Goal: Find contact information: Find contact information

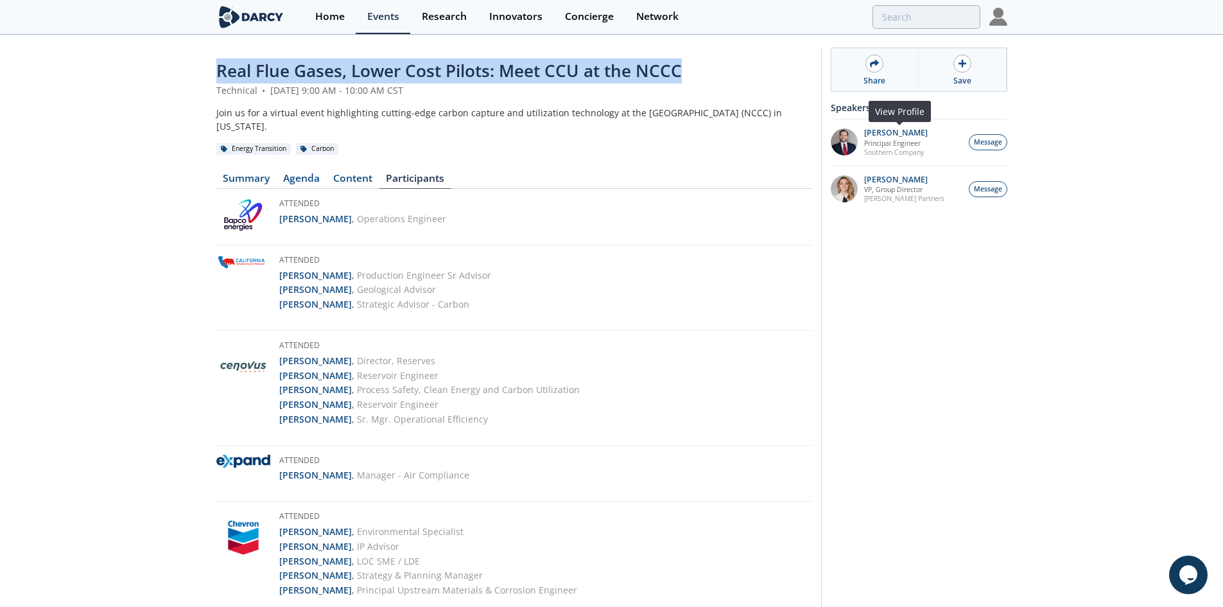
click at [852, 144] on img at bounding box center [844, 141] width 27 height 27
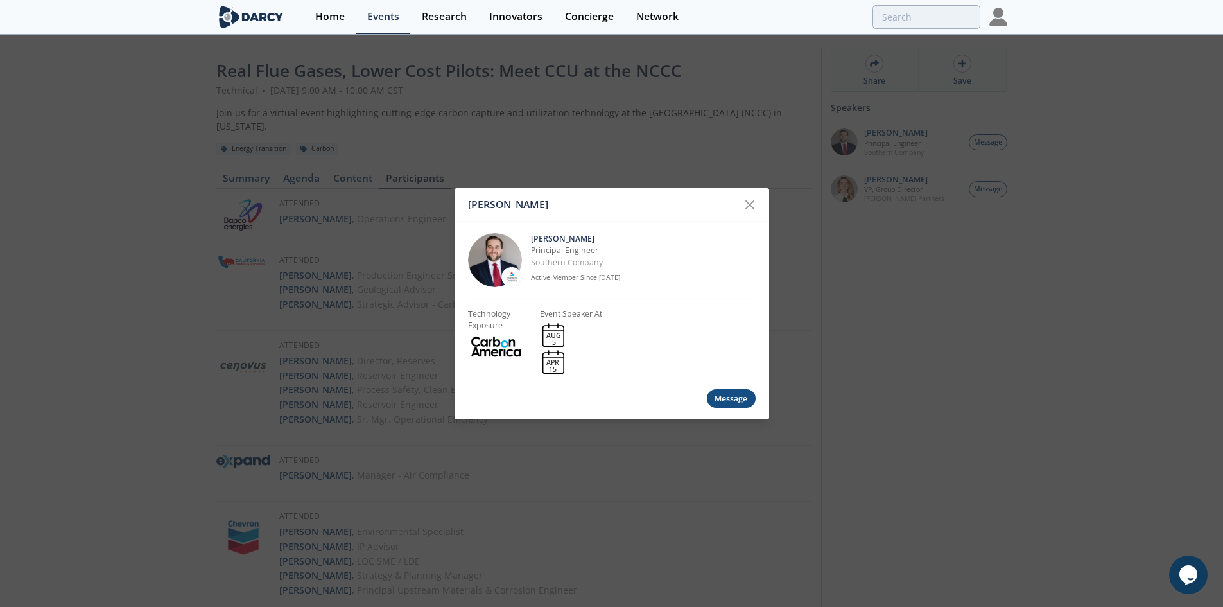
click at [595, 238] on p "[PERSON_NAME]" at bounding box center [643, 239] width 225 height 12
drag, startPoint x: 598, startPoint y: 238, endPoint x: 530, endPoint y: 238, distance: 68.0
click at [530, 238] on div "John Carroll Principal Engineer Southern Company Active Member Since Oct. 2024" at bounding box center [612, 259] width 288 height 77
copy p "[PERSON_NAME]"
drag, startPoint x: 643, startPoint y: 263, endPoint x: 529, endPoint y: 264, distance: 114.3
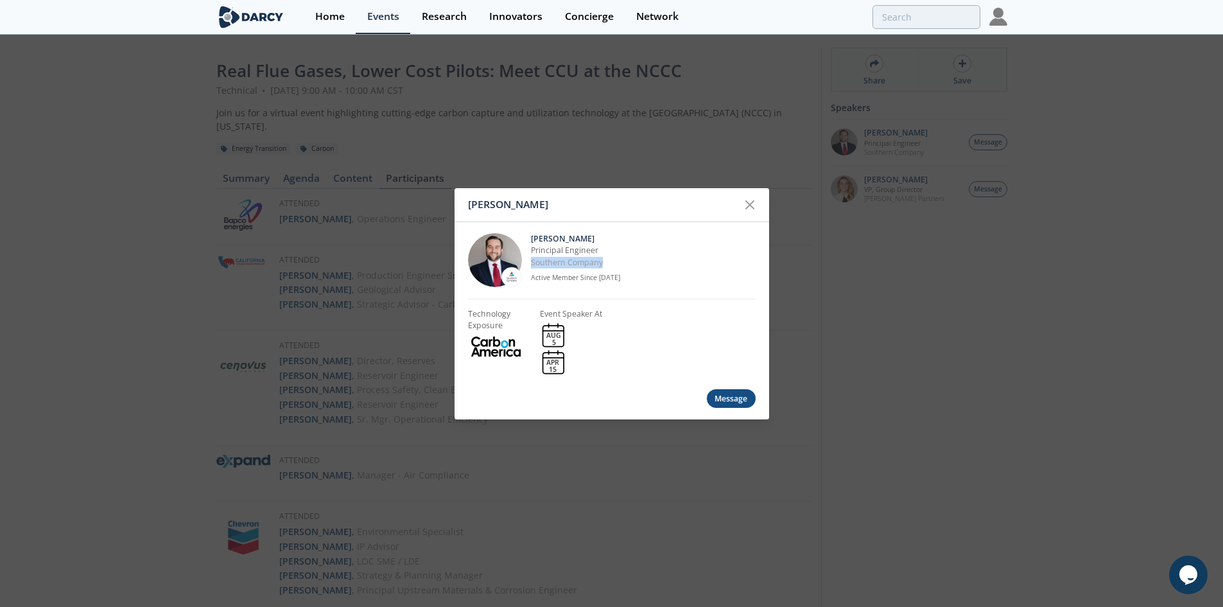
click at [529, 264] on div "John Carroll Principal Engineer Southern Company Active Member Since Oct. 2024" at bounding box center [612, 259] width 288 height 77
copy p "Southern Company"
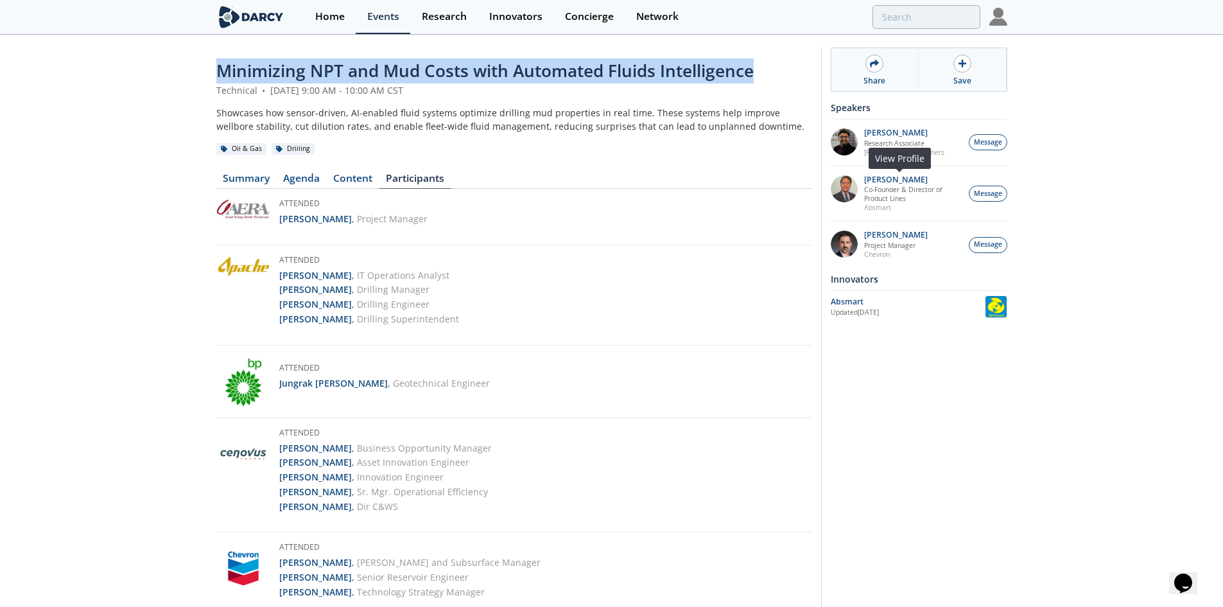
click at [842, 187] on img at bounding box center [844, 188] width 27 height 27
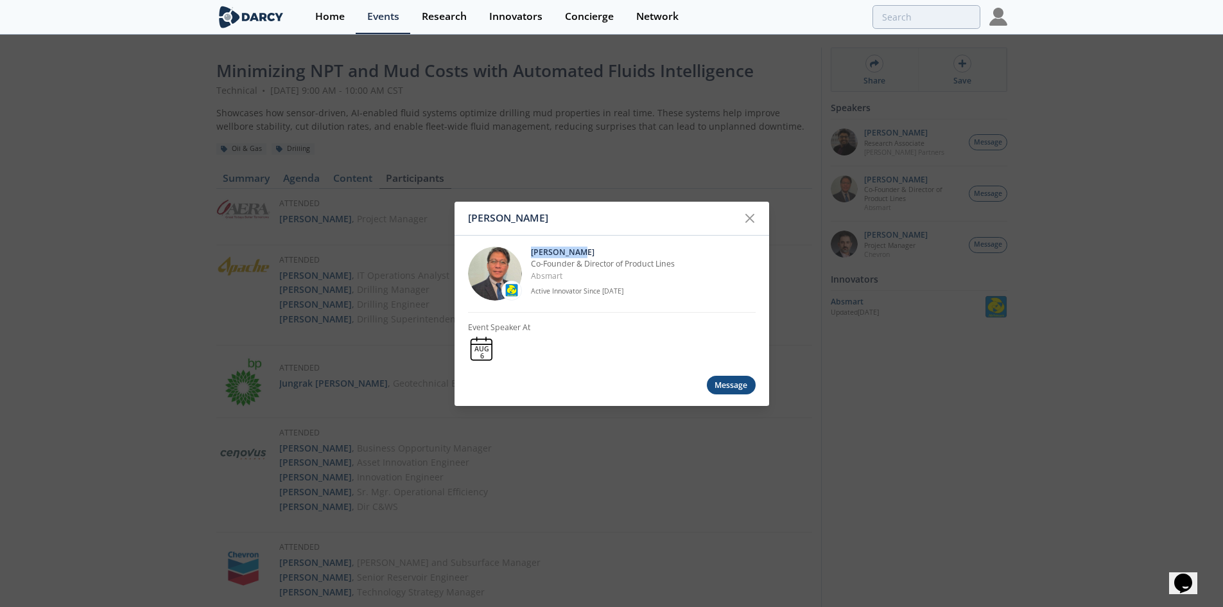
drag, startPoint x: 579, startPoint y: 247, endPoint x: 531, endPoint y: 248, distance: 48.2
click at [531, 248] on p "[PERSON_NAME]" at bounding box center [643, 253] width 225 height 12
copy p "[PERSON_NAME]"
click at [743, 216] on icon at bounding box center [749, 217] width 15 height 15
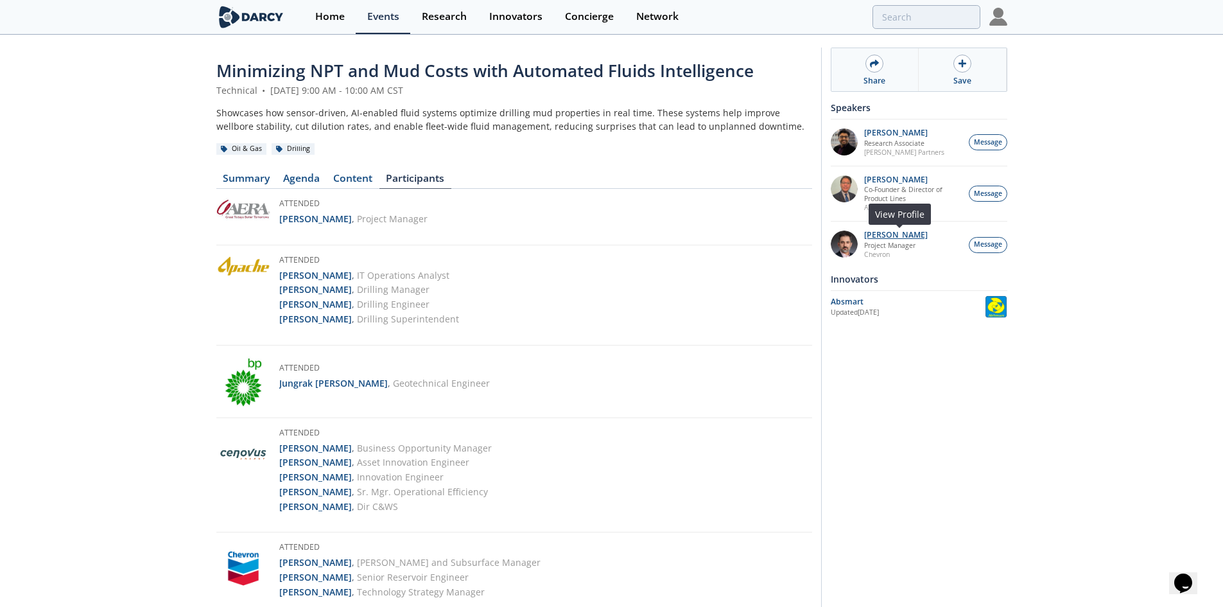
click at [887, 236] on p "[PERSON_NAME]" at bounding box center [896, 234] width 64 height 9
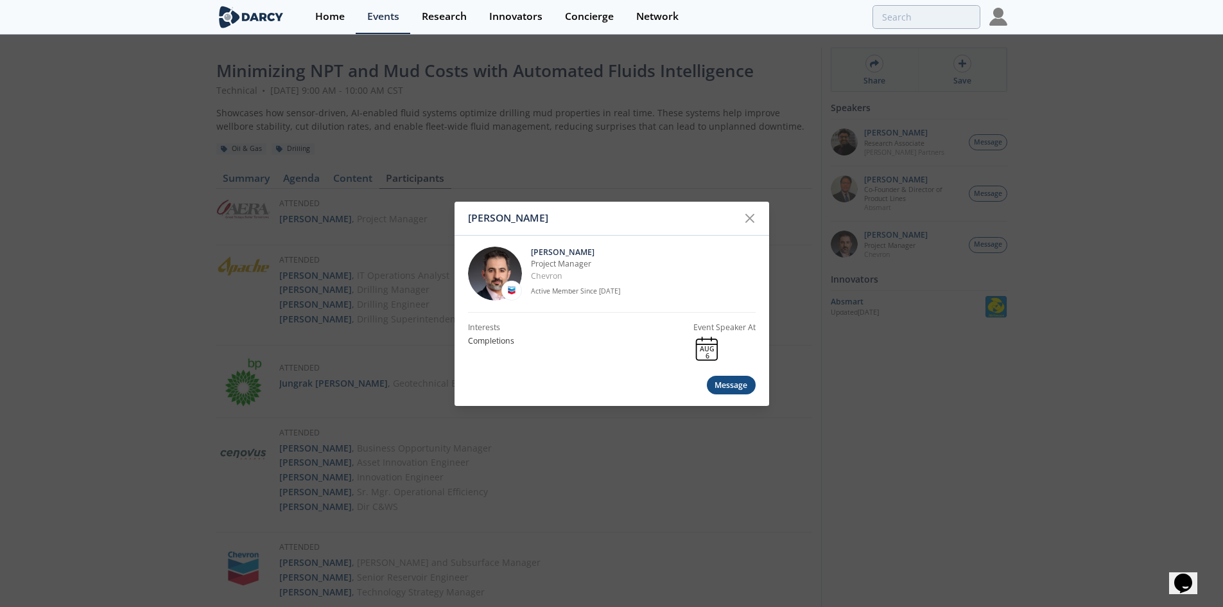
drag, startPoint x: 596, startPoint y: 252, endPoint x: 527, endPoint y: 247, distance: 68.8
click at [527, 247] on div "Brahim Ghrissi Project Manager Chevron Active Member Since Jul. 2020" at bounding box center [612, 273] width 288 height 77
copy p "Brahim Ghrissi"
click at [930, 157] on div "Brahim Ghrissi Brahim Ghrissi Project Manager Chevron Active Member Since Jul. …" at bounding box center [611, 303] width 1223 height 607
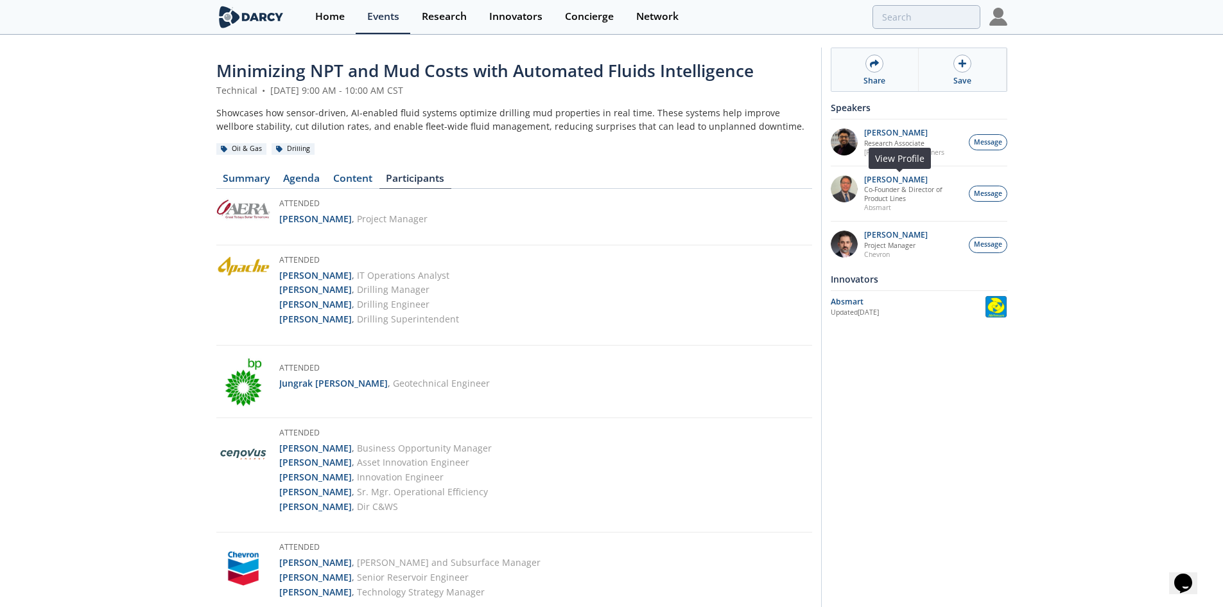
click at [888, 210] on p "Absmart" at bounding box center [913, 207] width 98 height 9
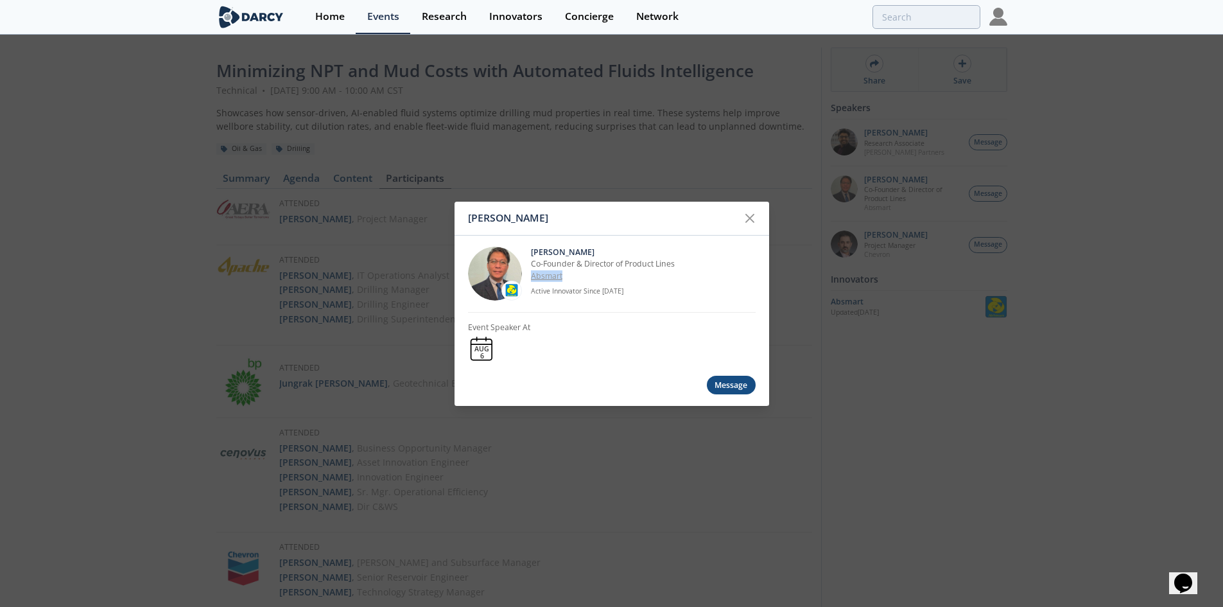
drag, startPoint x: 579, startPoint y: 274, endPoint x: 530, endPoint y: 275, distance: 48.8
click at [531, 275] on p "Absmart" at bounding box center [643, 276] width 225 height 12
copy link "Absmart"
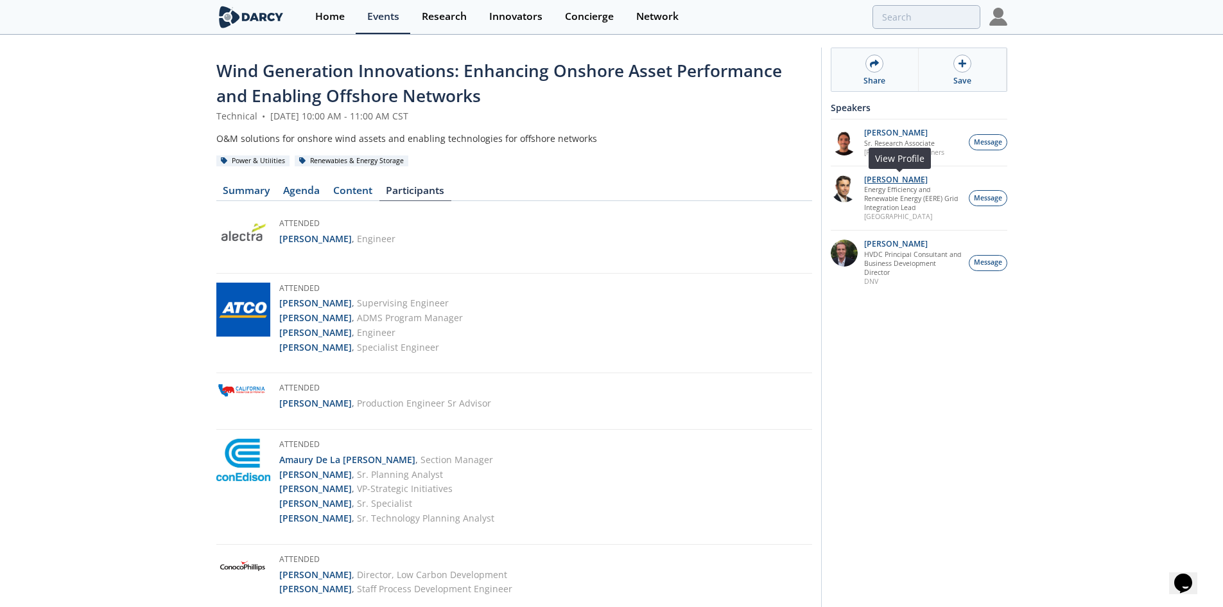
click at [886, 177] on p "Travis Douville" at bounding box center [913, 179] width 98 height 9
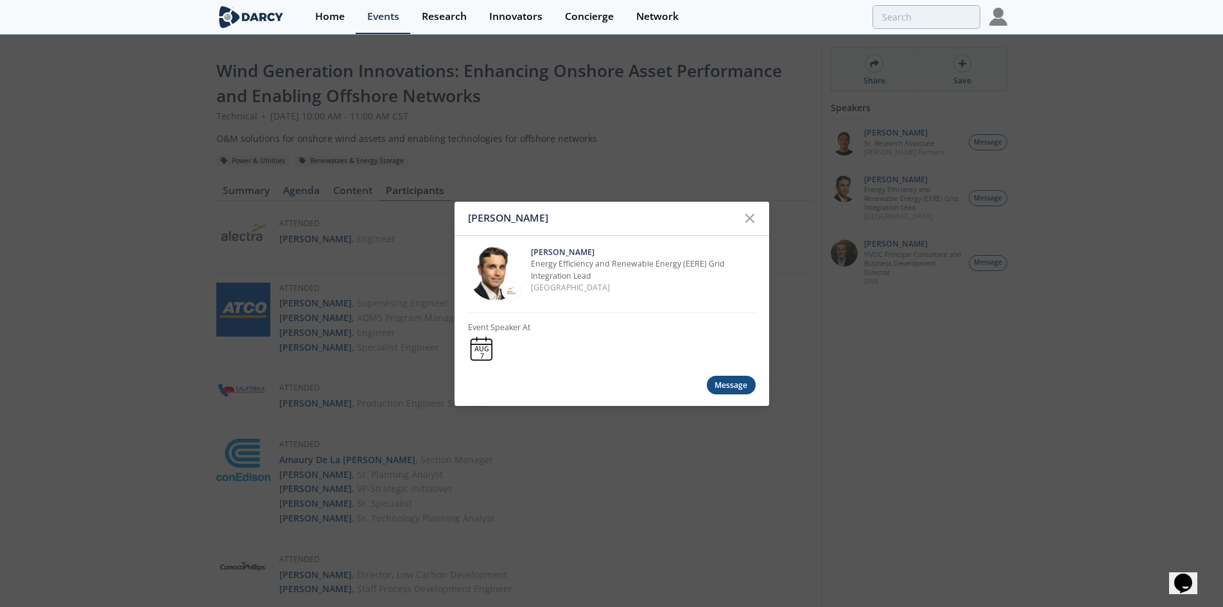
click at [718, 233] on div "Travis Douville" at bounding box center [611, 218] width 315 height 34
click at [905, 245] on div "Travis Douville Travis Douville Energy Efficiency and Renewable Energy (EERE) G…" at bounding box center [611, 303] width 1223 height 607
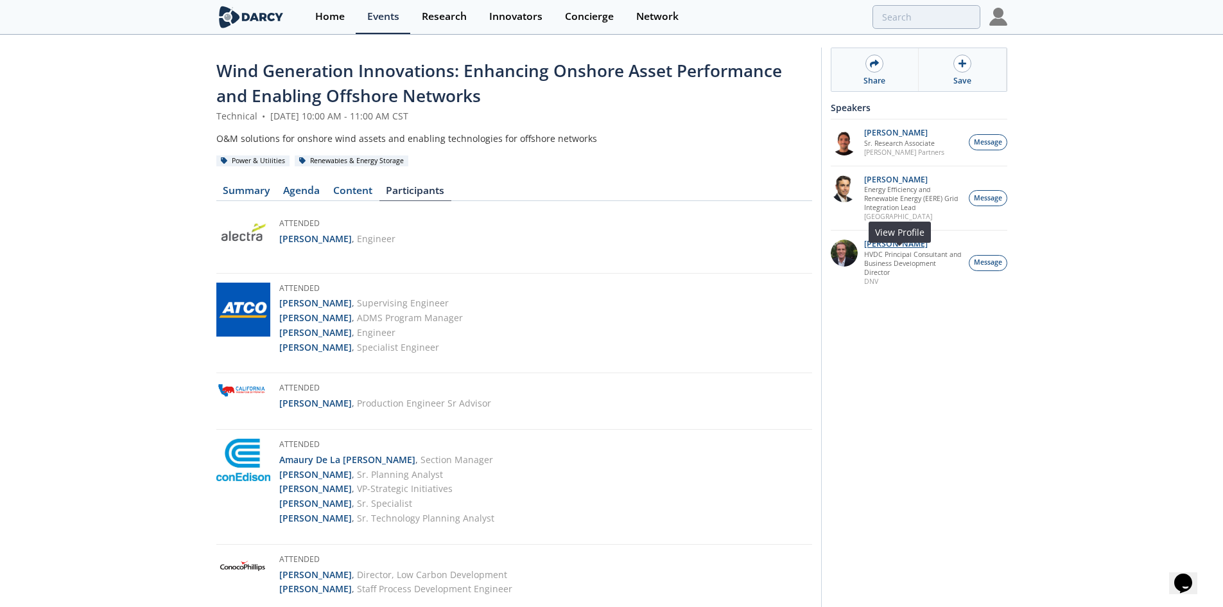
click at [908, 248] on p "Morgan Putnam" at bounding box center [913, 243] width 98 height 9
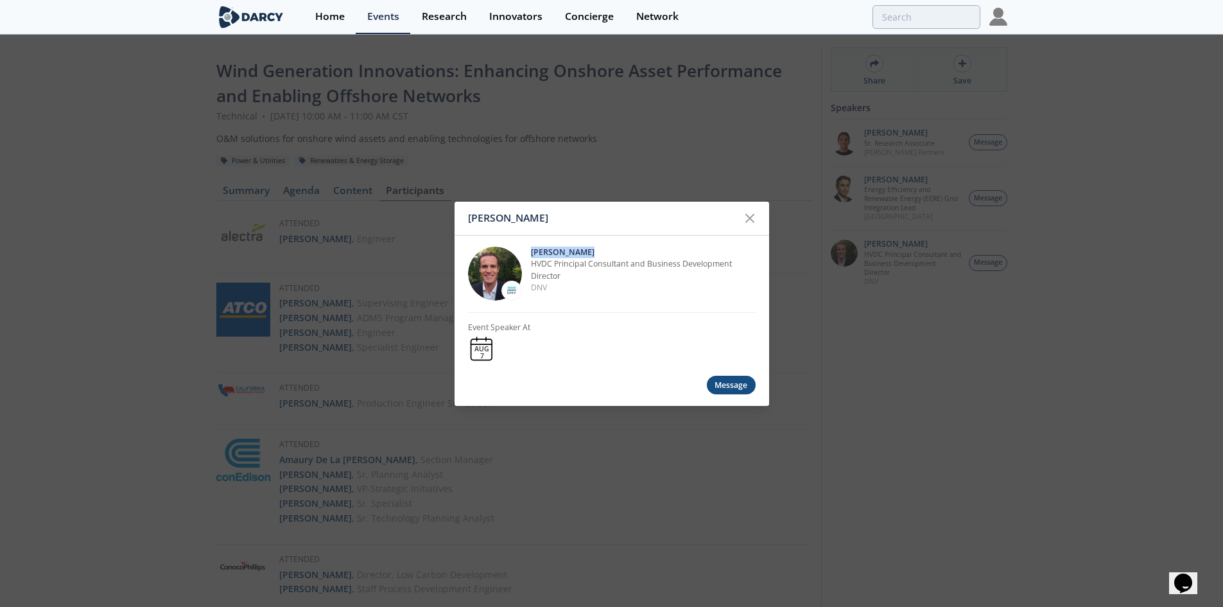
drag, startPoint x: 610, startPoint y: 247, endPoint x: 531, endPoint y: 252, distance: 79.7
click at [531, 252] on p "Morgan Putnam" at bounding box center [643, 253] width 225 height 12
copy p "Morgan Putnam"
click at [734, 260] on p "HVDC Principal Consultant and Business Development Director" at bounding box center [643, 270] width 225 height 24
drag, startPoint x: 736, startPoint y: 261, endPoint x: 533, endPoint y: 262, distance: 203.5
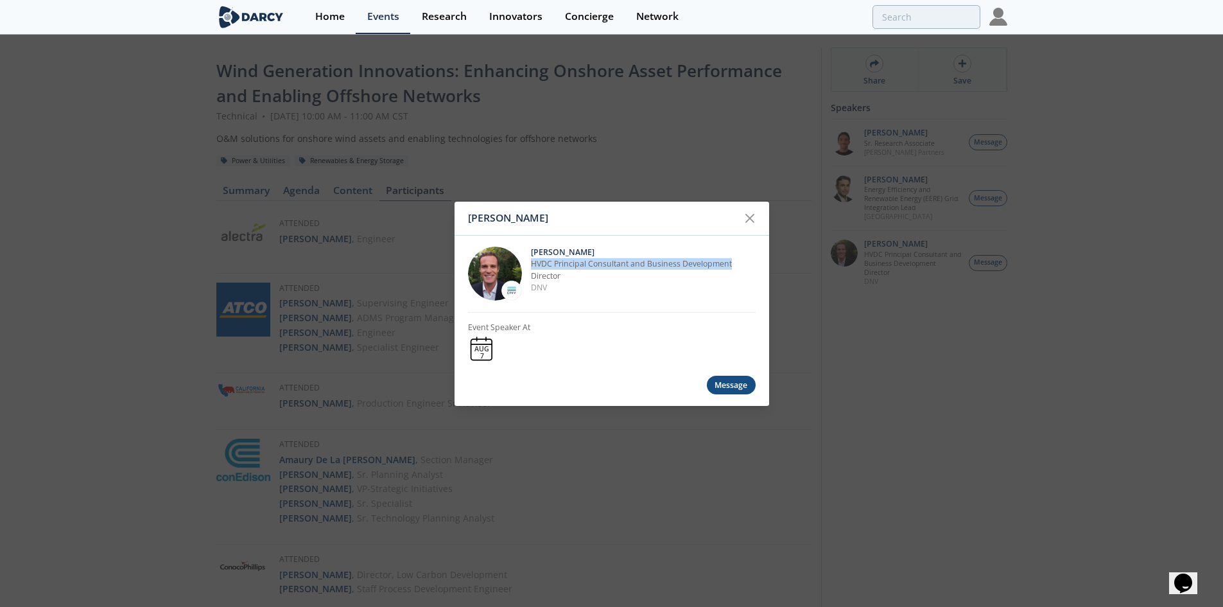
click at [533, 262] on p "HVDC Principal Consultant and Business Development Director" at bounding box center [643, 270] width 225 height 24
click at [558, 279] on p "HVDC Principal Consultant and Business Development Director" at bounding box center [643, 270] width 225 height 24
drag, startPoint x: 561, startPoint y: 277, endPoint x: 528, endPoint y: 265, distance: 34.9
click at [528, 265] on div "Morgan Putnam HVDC Principal Consultant and Business Development Director DNV" at bounding box center [612, 273] width 288 height 77
copy p "HVDC Principal Consultant and Business Development Director"
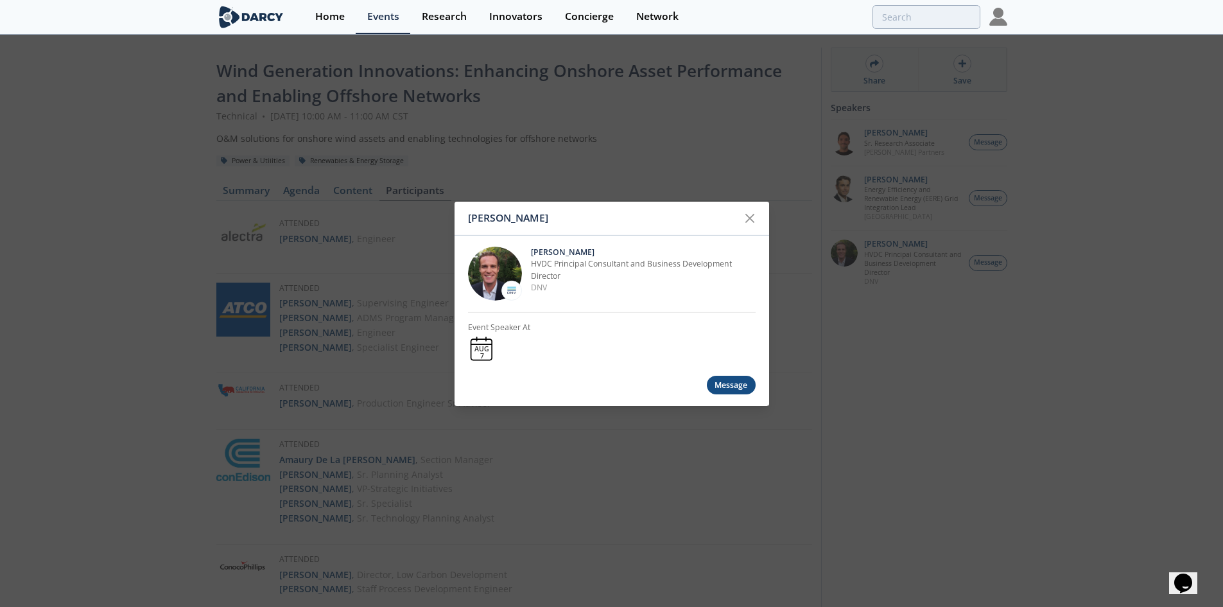
click at [897, 165] on div "Morgan Putnam Morgan Putnam HVDC Principal Consultant and Business Development …" at bounding box center [611, 303] width 1223 height 607
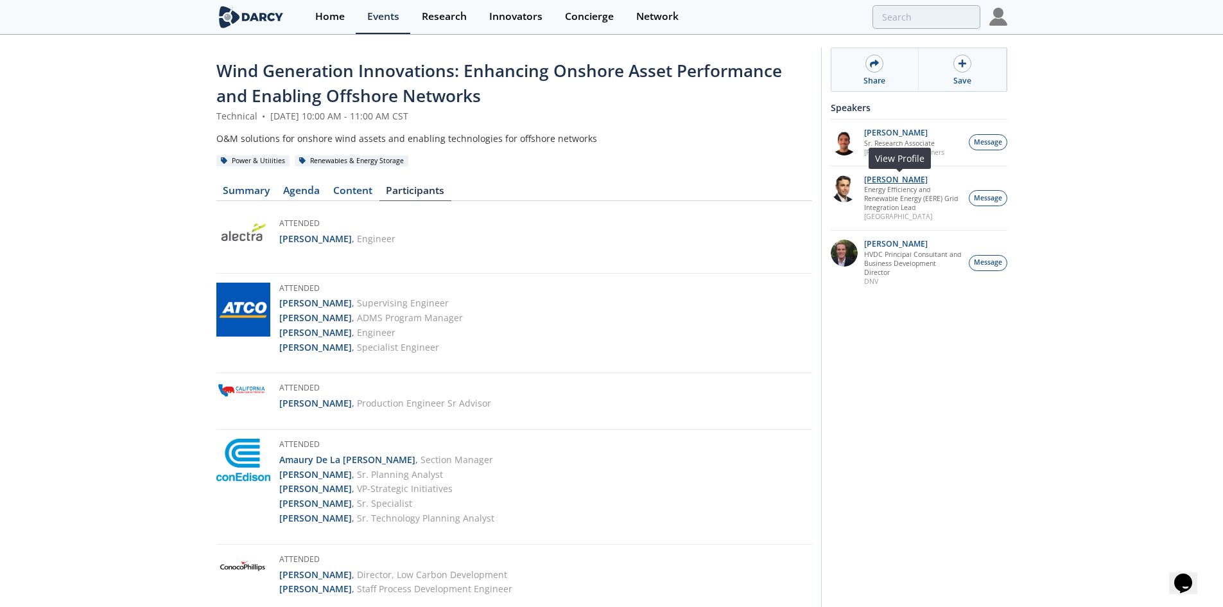
click at [904, 181] on p "Travis Douville" at bounding box center [913, 179] width 98 height 9
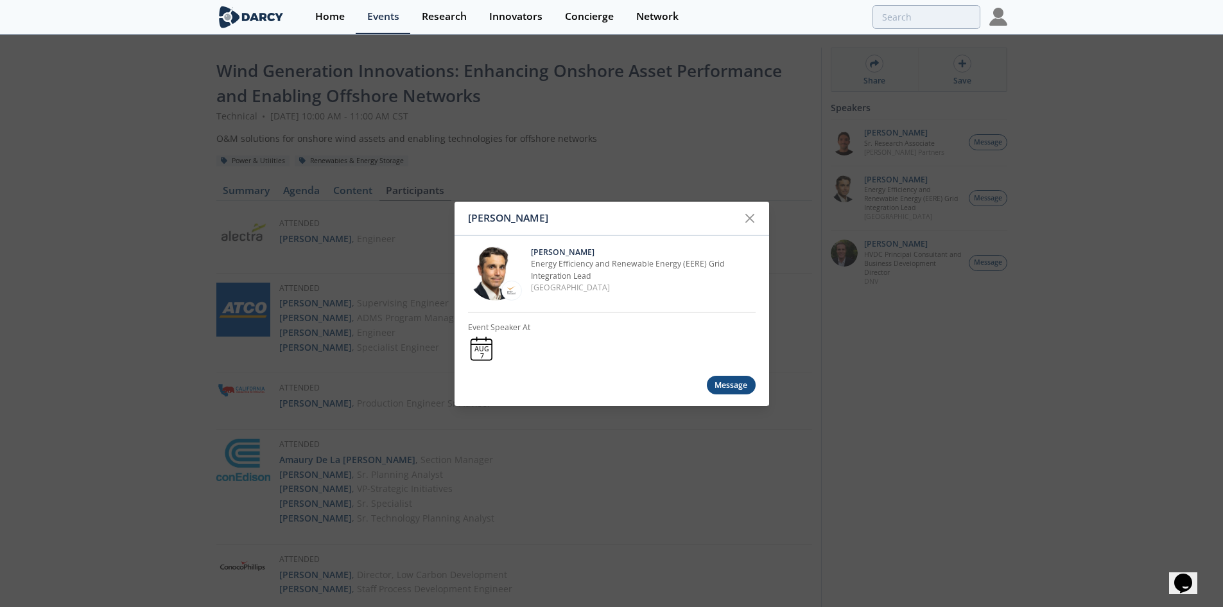
drag, startPoint x: 608, startPoint y: 250, endPoint x: 531, endPoint y: 252, distance: 77.1
click at [531, 252] on p "Travis Douville" at bounding box center [643, 253] width 225 height 12
copy p "Travis Douville"
drag, startPoint x: 615, startPoint y: 275, endPoint x: 530, endPoint y: 263, distance: 86.2
click at [530, 263] on div "Travis Douville Energy Efficiency and Renewable Energy (EERE) Grid Integration …" at bounding box center [612, 273] width 288 height 77
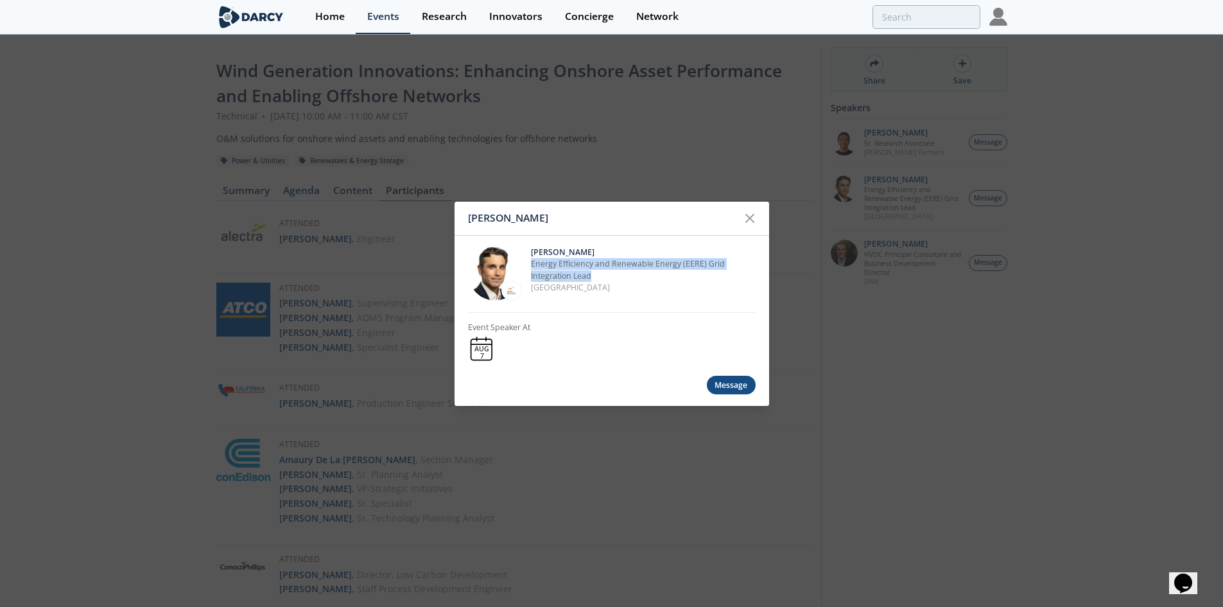
copy p "Energy Efficiency and Renewable Energy (EERE) Grid Integration Lead"
click at [1153, 107] on div "Travis Douville Travis Douville Energy Efficiency and Renewable Energy (EERE) G…" at bounding box center [611, 303] width 1223 height 607
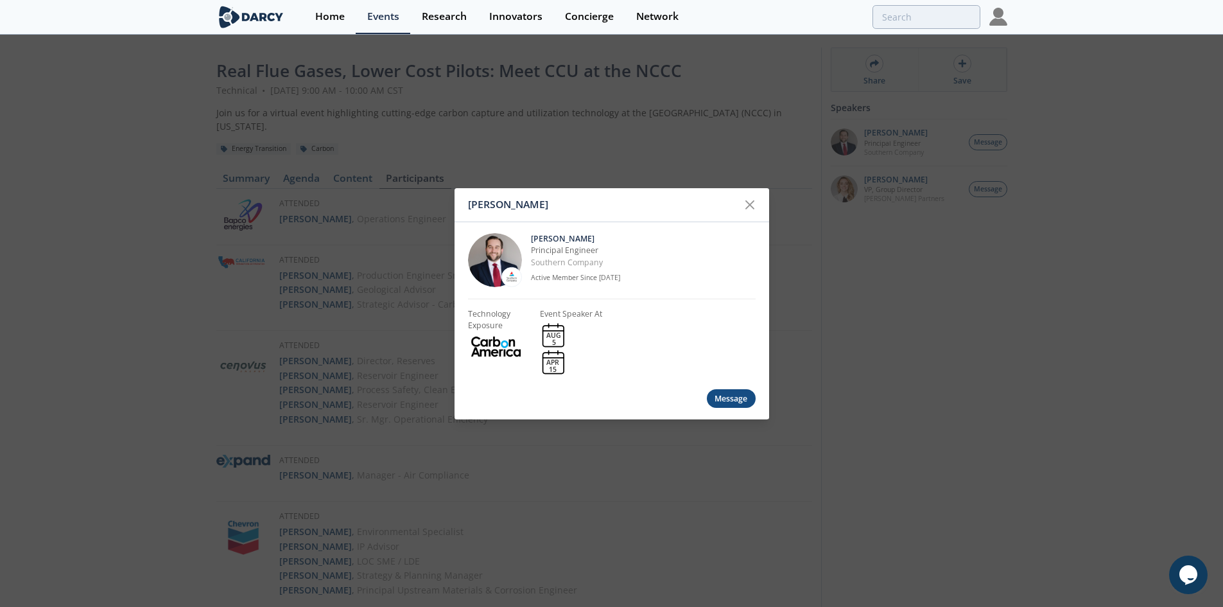
click at [614, 150] on div "[PERSON_NAME] [PERSON_NAME] Principal Engineer Southern Company Active Member S…" at bounding box center [611, 303] width 1223 height 607
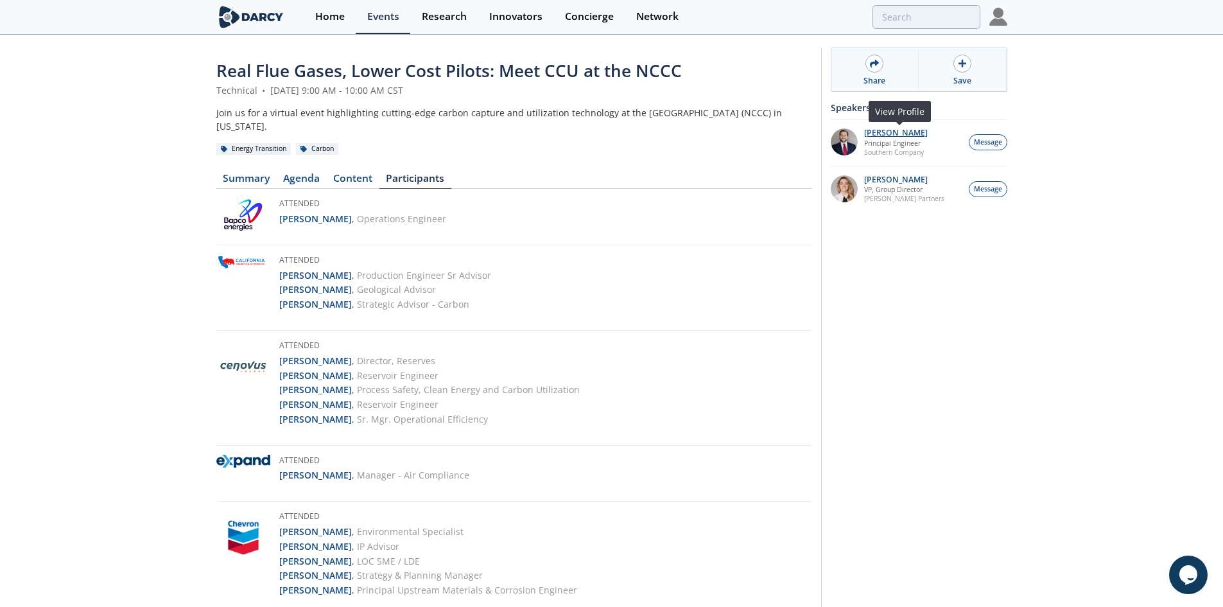
click at [882, 130] on p "[PERSON_NAME]" at bounding box center [896, 132] width 64 height 9
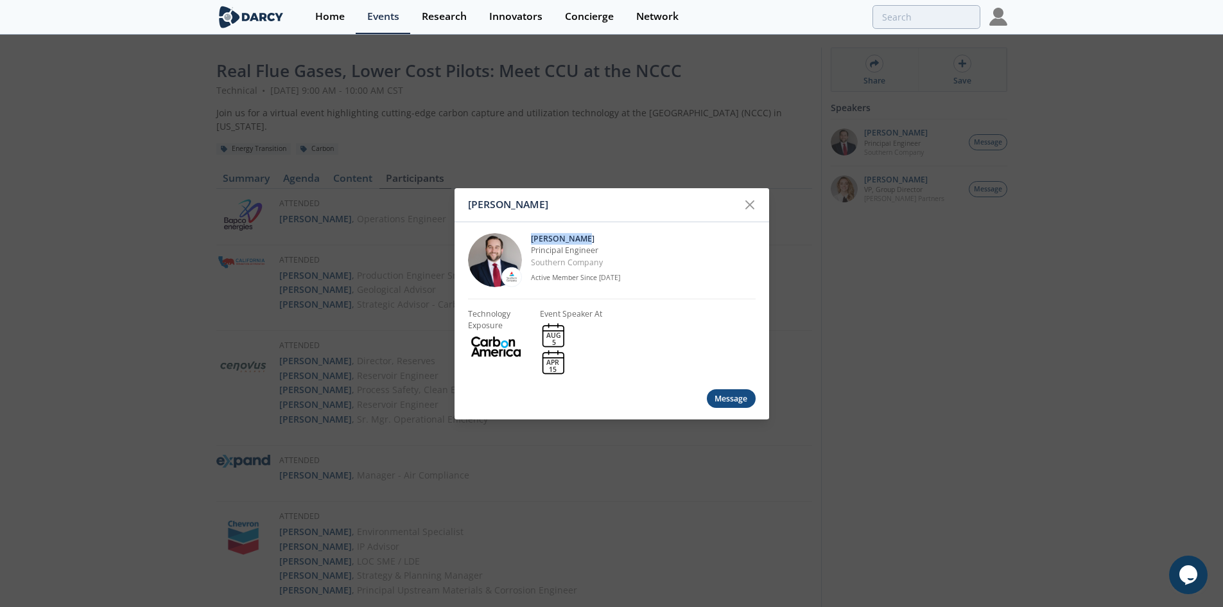
drag, startPoint x: 590, startPoint y: 239, endPoint x: 529, endPoint y: 240, distance: 61.0
click at [529, 240] on div "John Carroll Principal Engineer Southern Company Active Member Since Oct. 2024" at bounding box center [612, 259] width 288 height 77
copy p "[PERSON_NAME]"
drag, startPoint x: 607, startPoint y: 247, endPoint x: 530, endPoint y: 252, distance: 77.2
click at [531, 252] on p "Principal Engineer" at bounding box center [643, 251] width 225 height 12
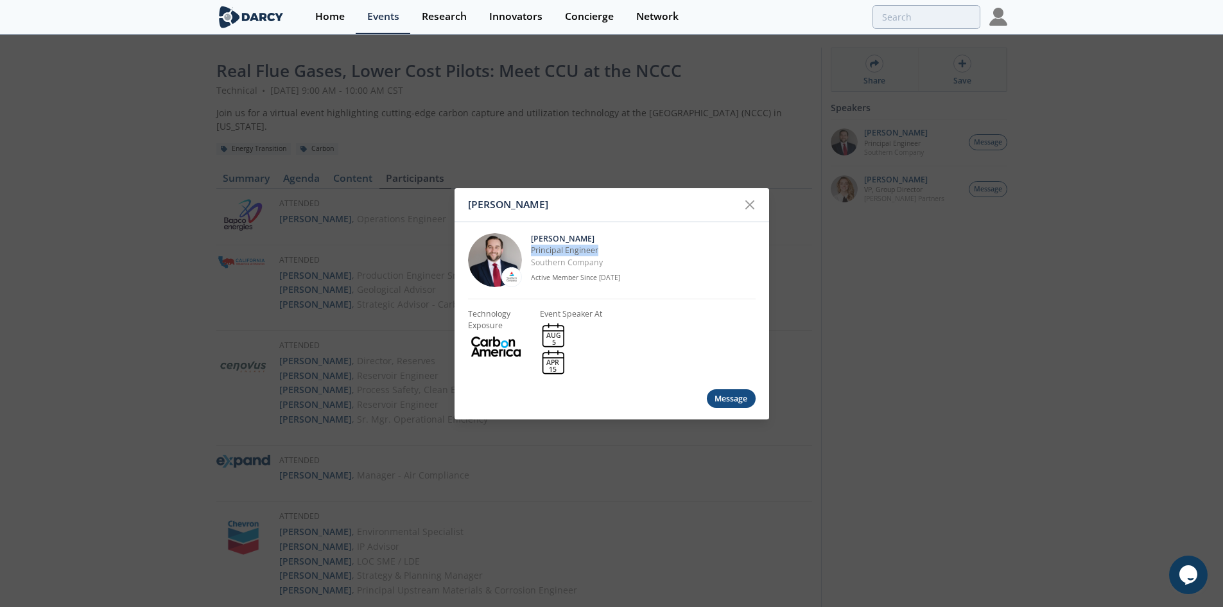
copy p "Principal Engineer"
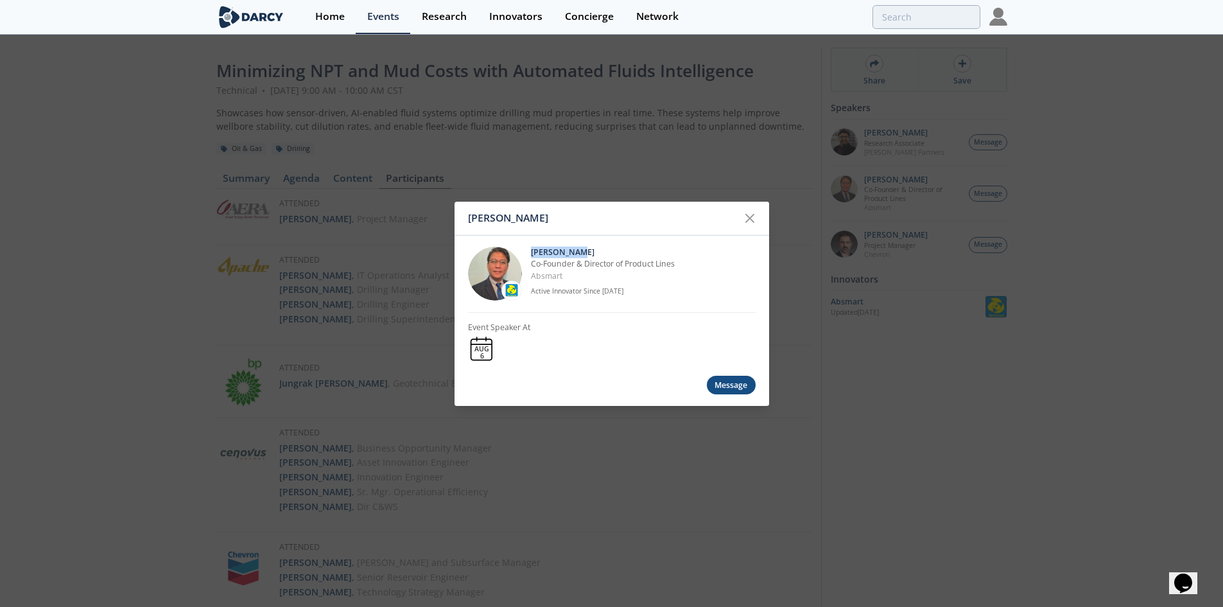
drag, startPoint x: 585, startPoint y: 252, endPoint x: 530, endPoint y: 252, distance: 55.2
click at [530, 252] on div "[PERSON_NAME] Co-Founder & Director of Product Lines Absmart Active Innovator S…" at bounding box center [612, 273] width 288 height 77
copy p "[PERSON_NAME]"
click at [713, 272] on p "Absmart" at bounding box center [643, 276] width 225 height 12
drag, startPoint x: 700, startPoint y: 264, endPoint x: 532, endPoint y: 262, distance: 167.6
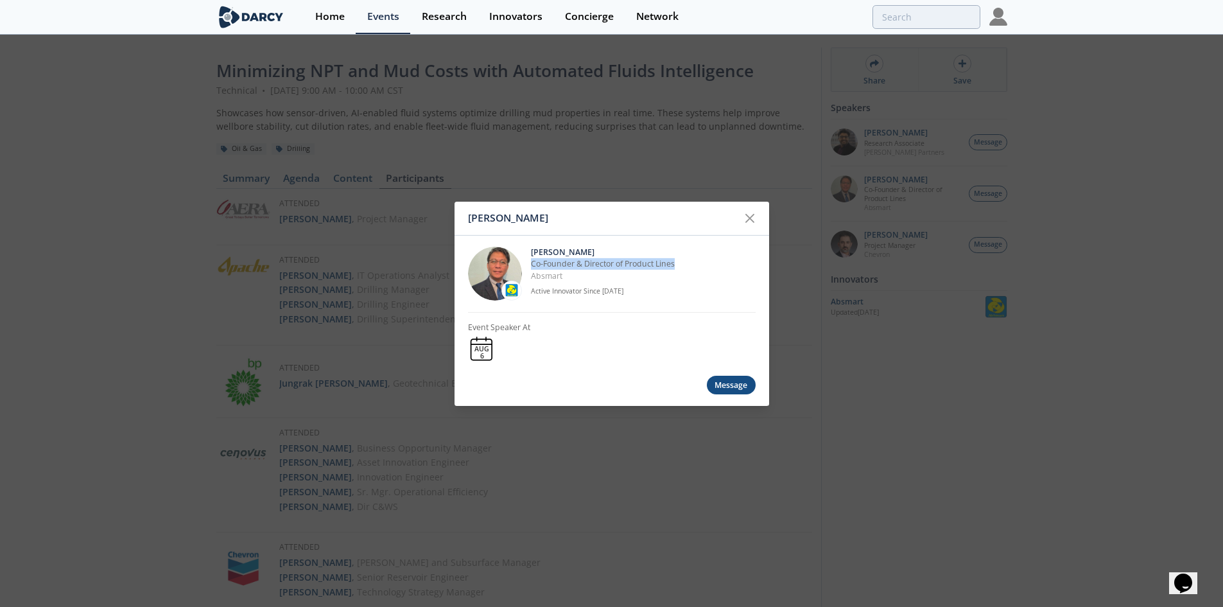
click at [532, 262] on p "Co-Founder & Director of Product Lines" at bounding box center [643, 264] width 225 height 12
copy p "Co-Founder & Director of Product Lines"
click at [619, 161] on div "[PERSON_NAME] [PERSON_NAME] Co-Founder & Director of Product Lines Absmart Acti…" at bounding box center [611, 303] width 1223 height 607
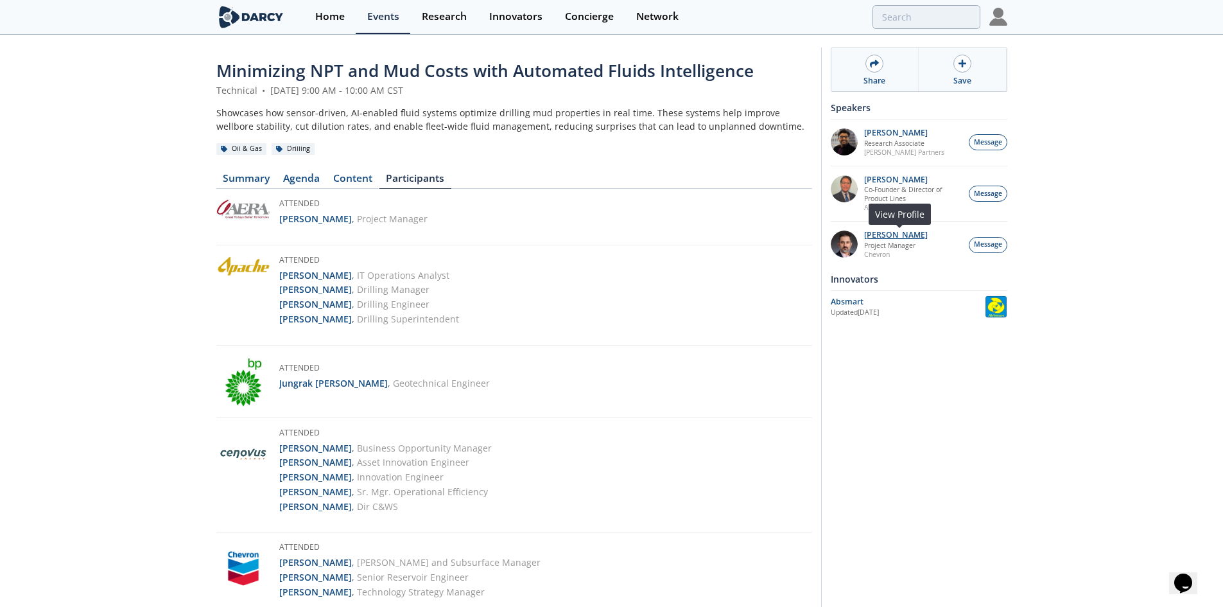
click at [901, 237] on p "[PERSON_NAME]" at bounding box center [896, 234] width 64 height 9
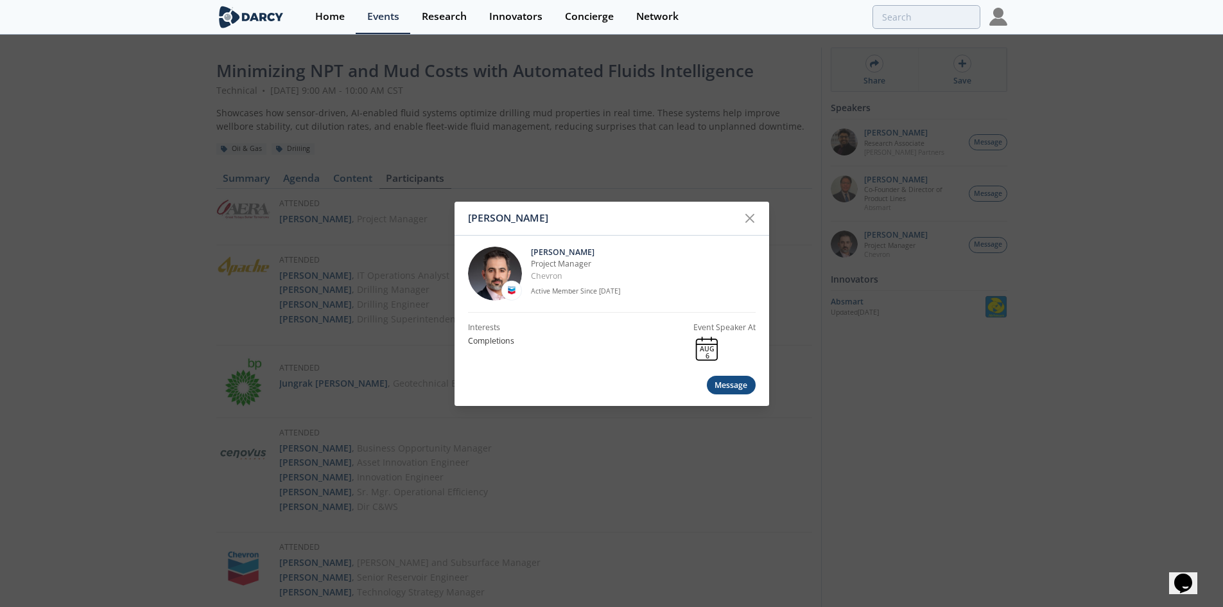
drag, startPoint x: 606, startPoint y: 247, endPoint x: 530, endPoint y: 249, distance: 76.4
click at [530, 249] on div "[PERSON_NAME] Project Manager Chevron Active Member Since [DATE]" at bounding box center [612, 273] width 288 height 77
copy p "[PERSON_NAME]"
drag, startPoint x: 635, startPoint y: 269, endPoint x: 528, endPoint y: 266, distance: 107.3
click at [528, 266] on div "[PERSON_NAME] Project Manager Chevron Active Member Since [DATE]" at bounding box center [612, 273] width 288 height 77
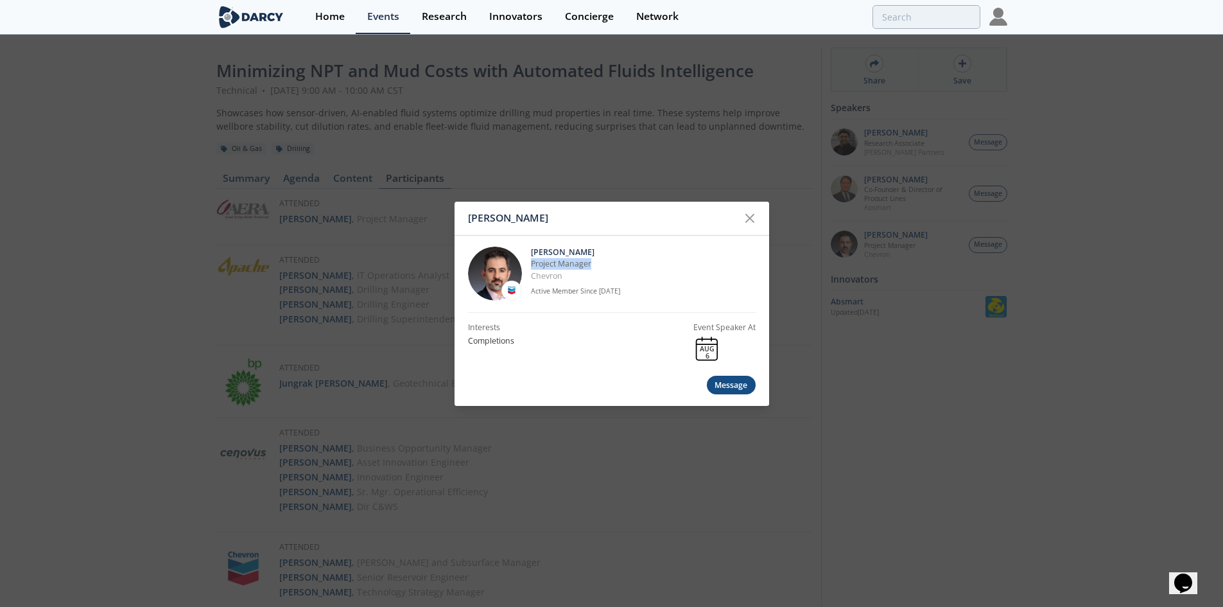
copy p "Project Manager"
